Goal: Find specific page/section: Find specific page/section

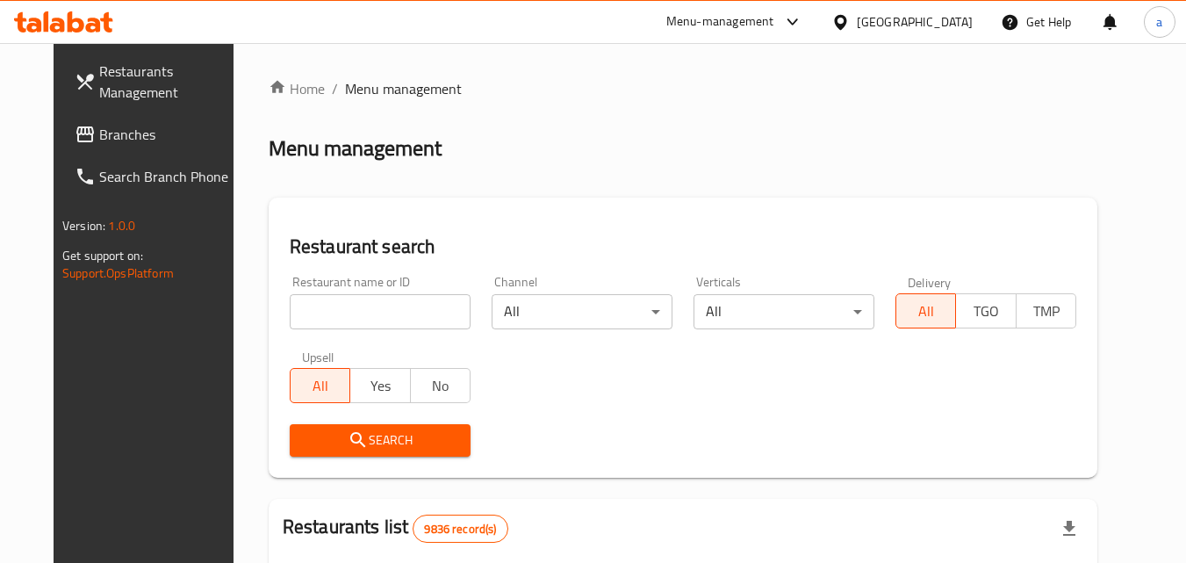
click at [849, 21] on icon at bounding box center [840, 22] width 18 height 18
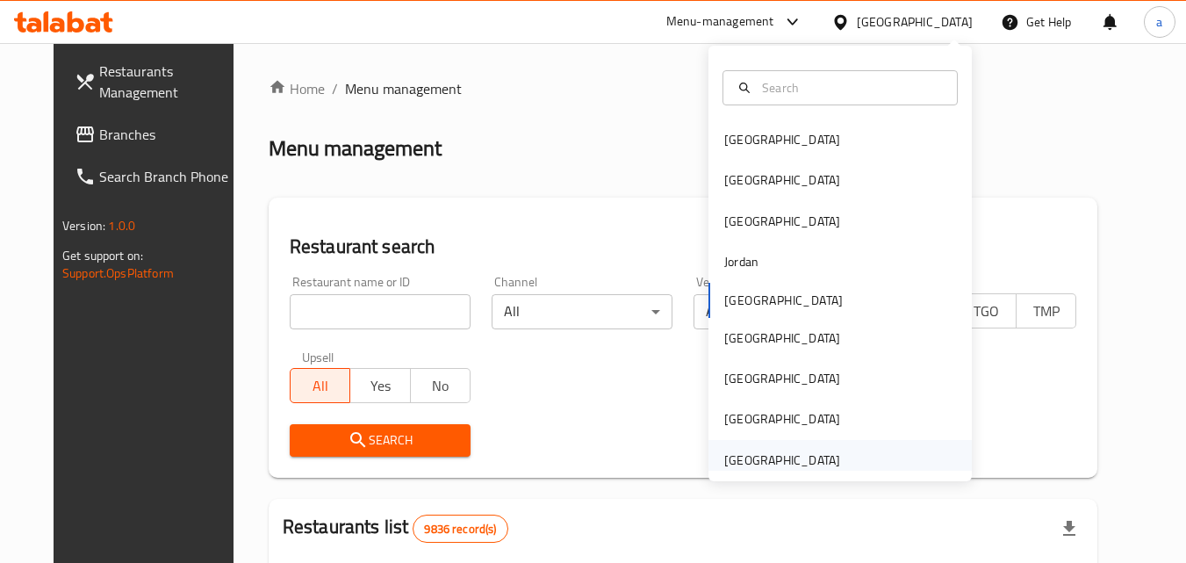
click at [792, 458] on div "[GEOGRAPHIC_DATA]" at bounding box center [782, 459] width 116 height 19
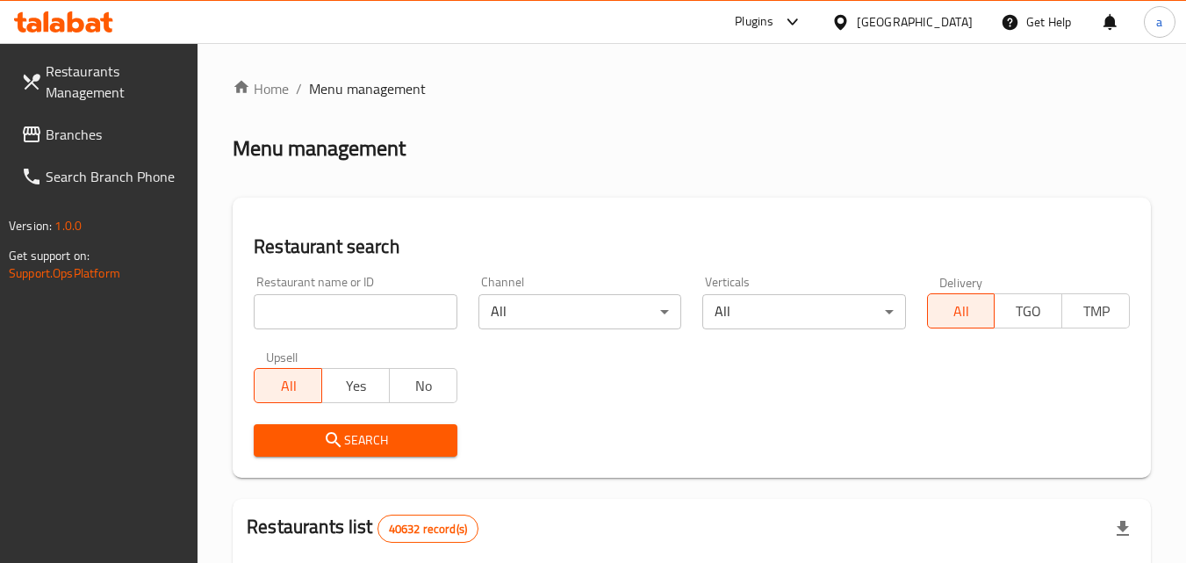
click at [93, 135] on span "Branches" at bounding box center [115, 134] width 139 height 21
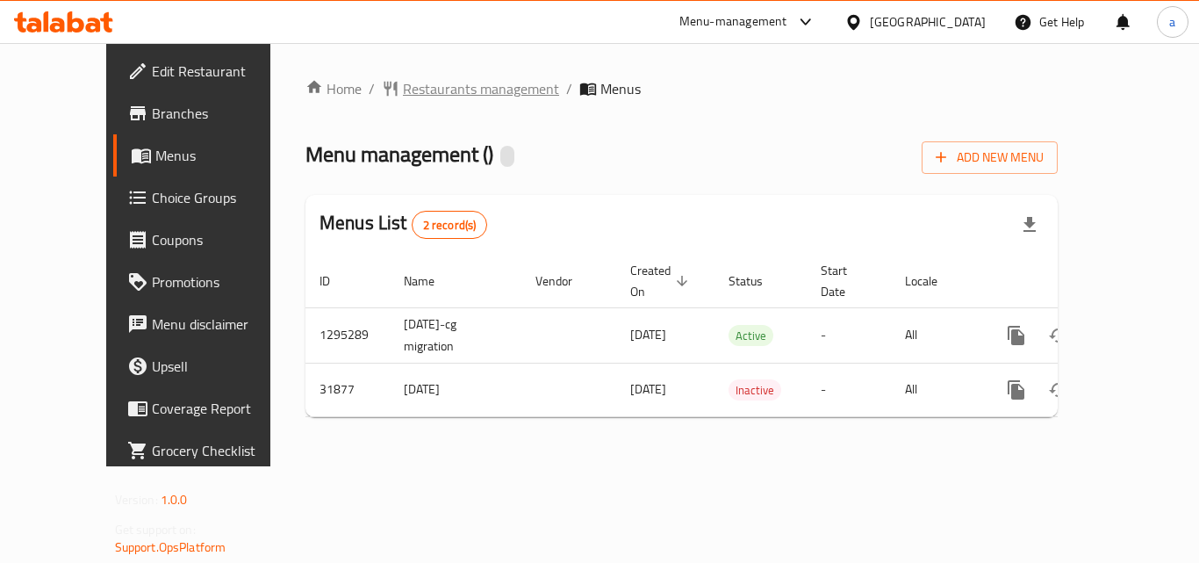
click at [403, 90] on span "Restaurants management" at bounding box center [481, 88] width 156 height 21
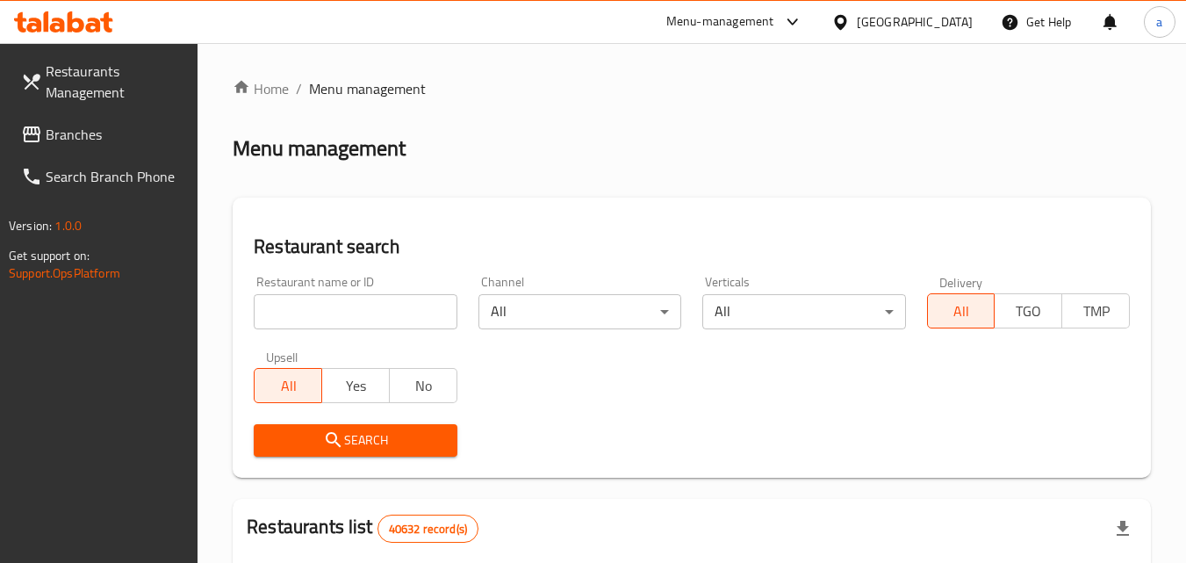
click at [389, 311] on input "search" at bounding box center [355, 311] width 203 height 35
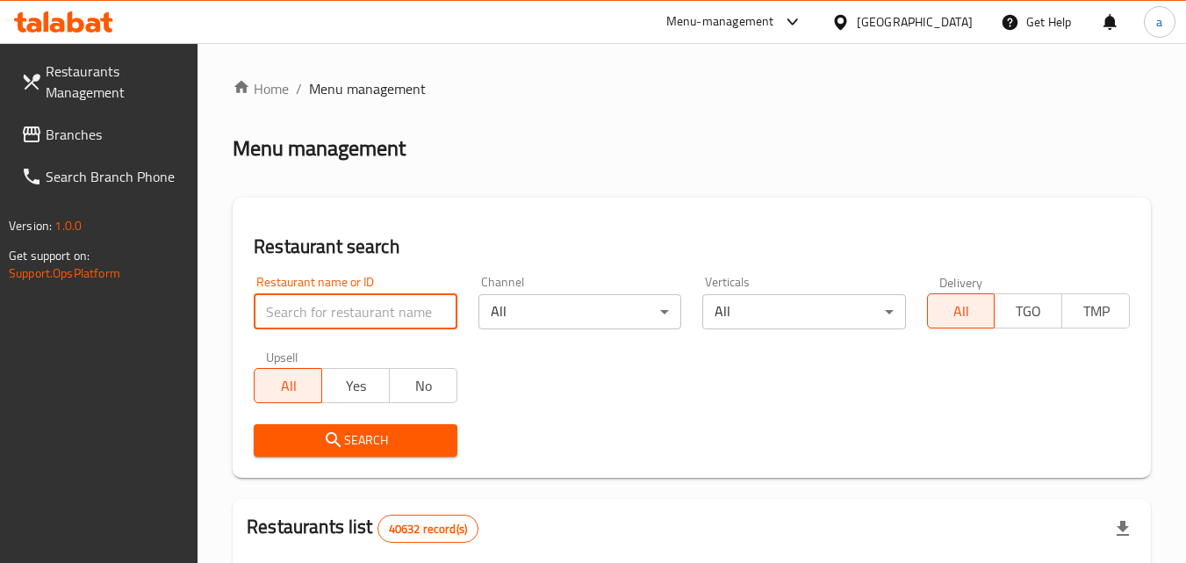
click at [389, 311] on input "search" at bounding box center [355, 311] width 203 height 35
paste input "16325"
type input "16325"
click button "Search" at bounding box center [355, 440] width 203 height 32
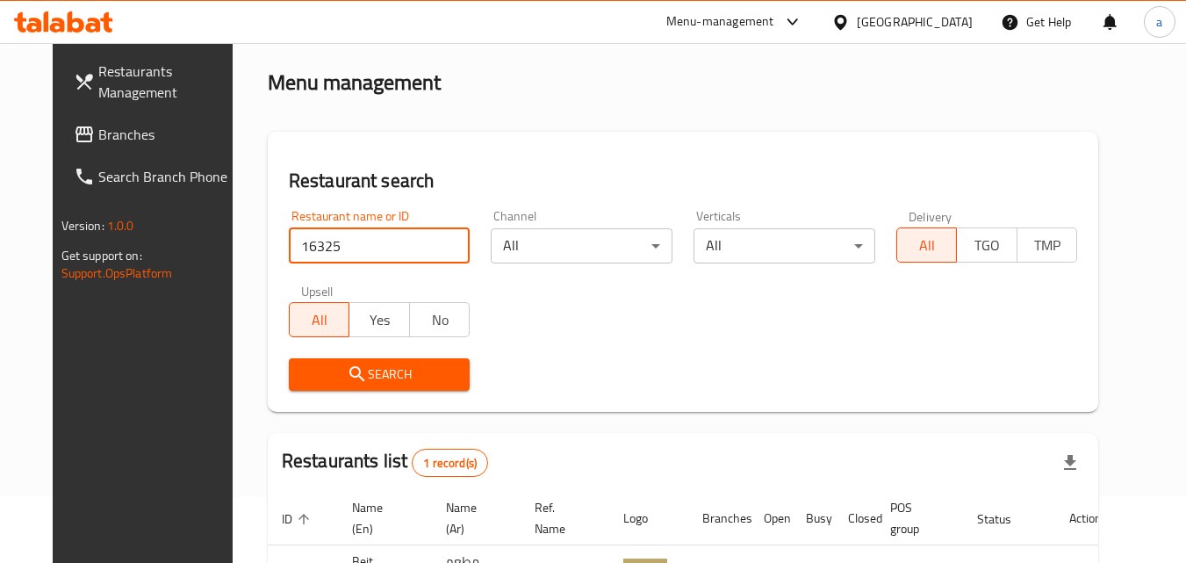
scroll to position [176, 0]
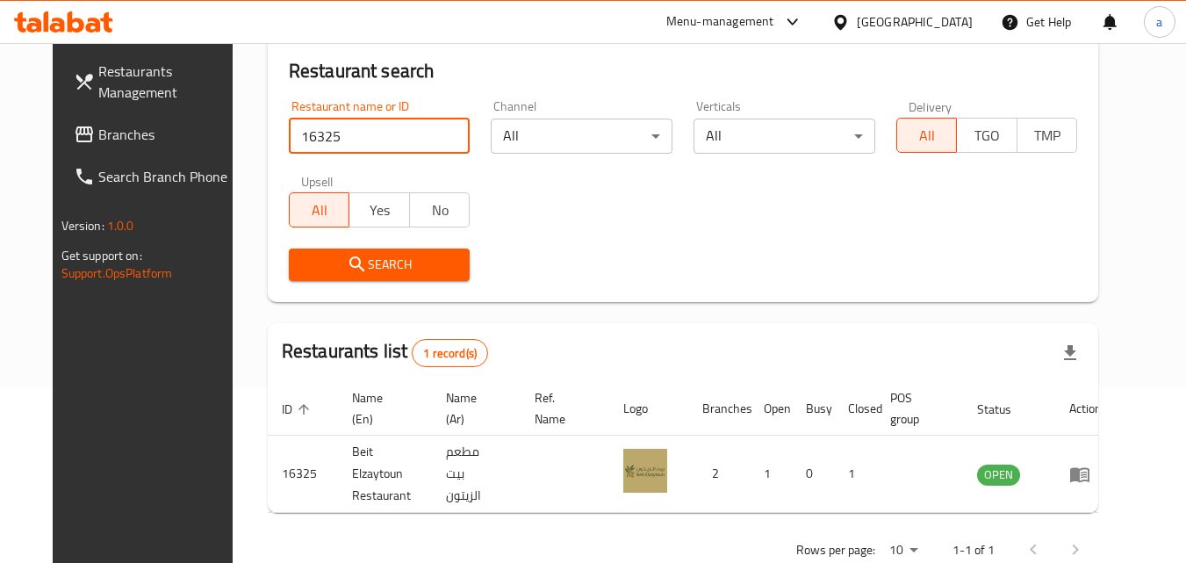
click at [115, 140] on span "Branches" at bounding box center [167, 134] width 139 height 21
